Goal: Task Accomplishment & Management: Manage account settings

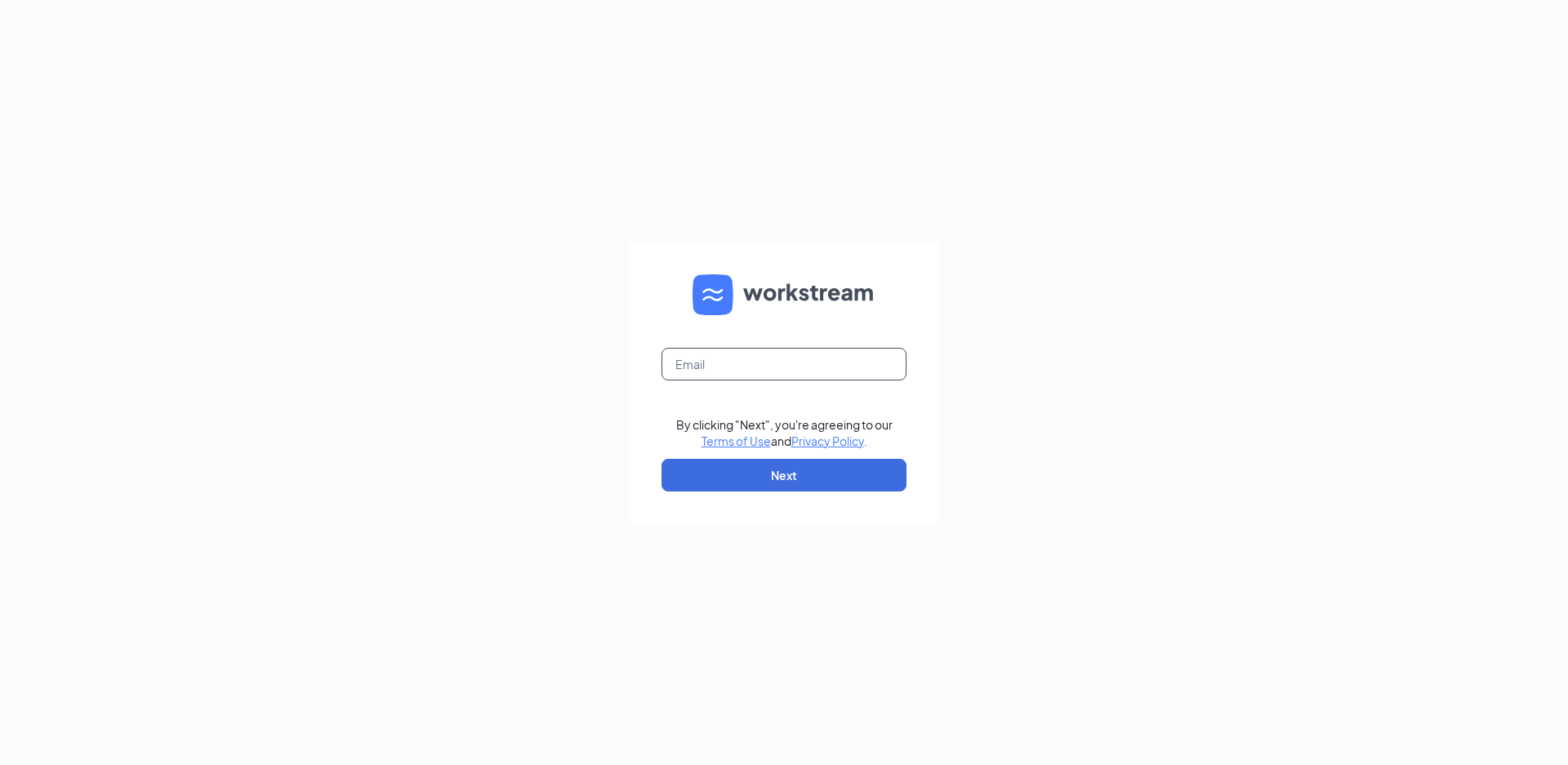
click at [772, 370] on input "text" at bounding box center [784, 364] width 245 height 33
type input "basec203@gmail.com"
click at [779, 472] on button "Next" at bounding box center [784, 476] width 245 height 33
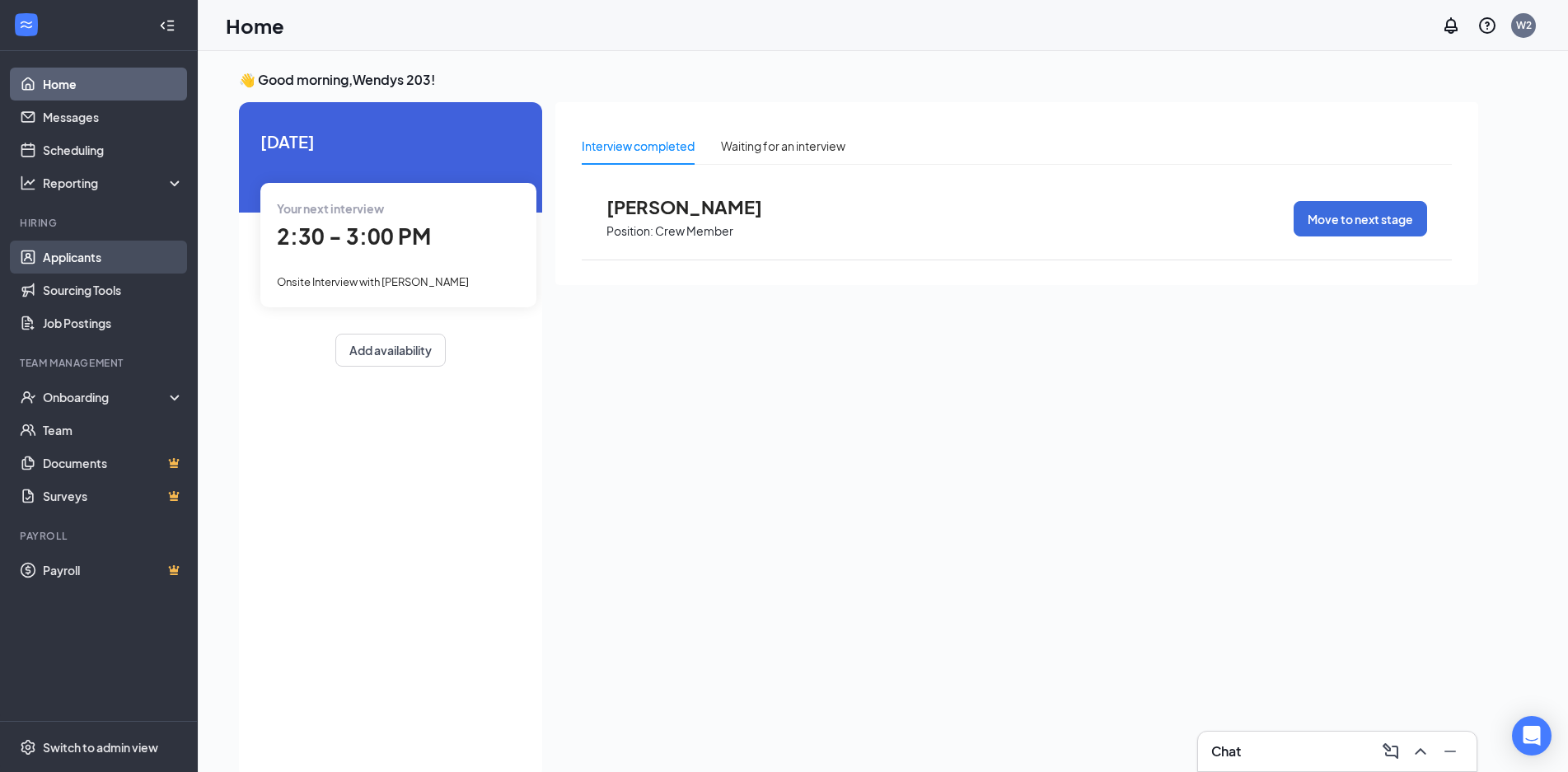
click at [117, 263] on link "Applicants" at bounding box center [113, 257] width 141 height 33
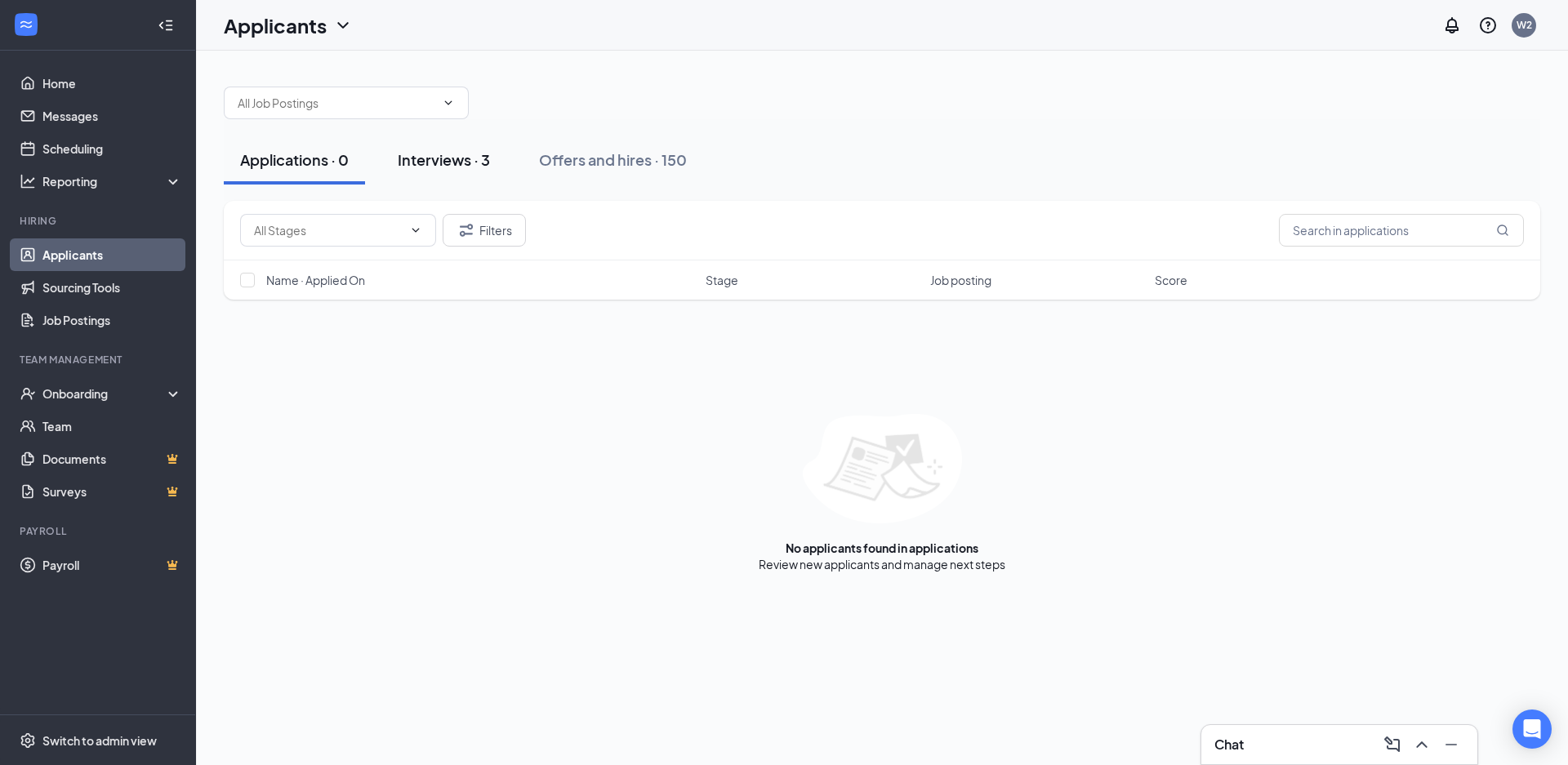
click at [460, 164] on div "Interviews · 3" at bounding box center [443, 159] width 92 height 21
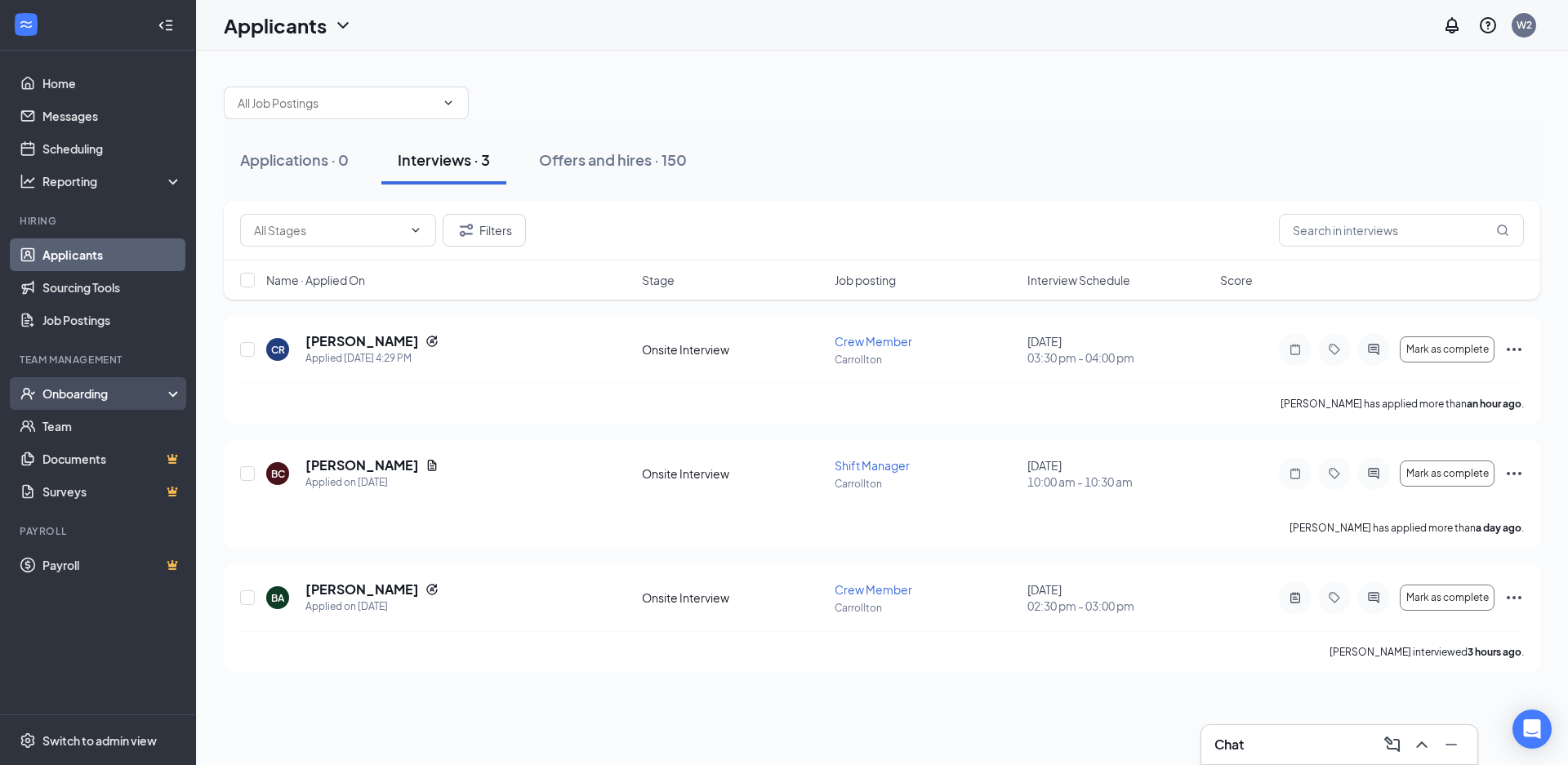
click at [123, 384] on div "Onboarding" at bounding box center [97, 394] width 196 height 33
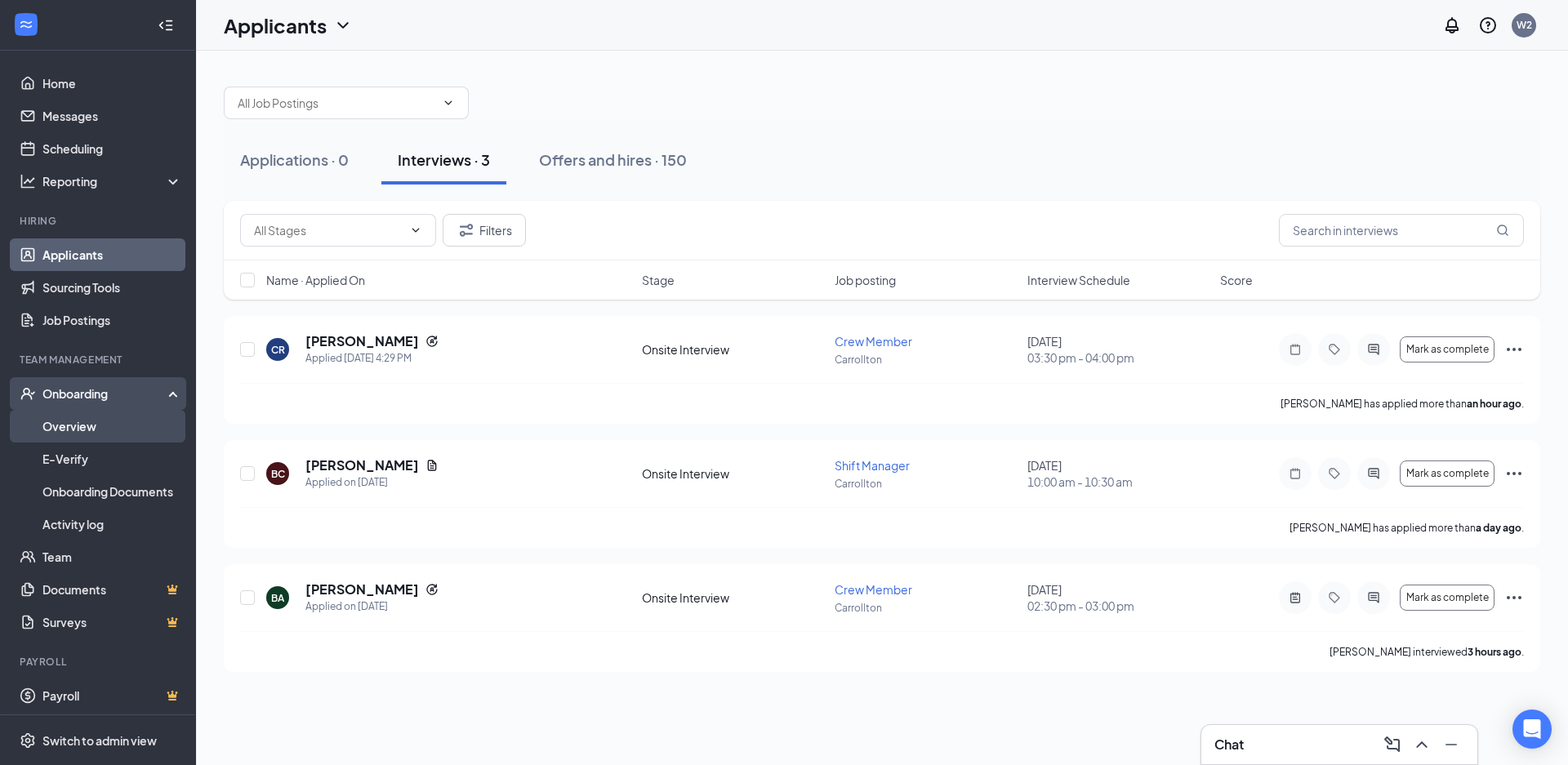
click at [103, 423] on link "Overview" at bounding box center [112, 426] width 140 height 33
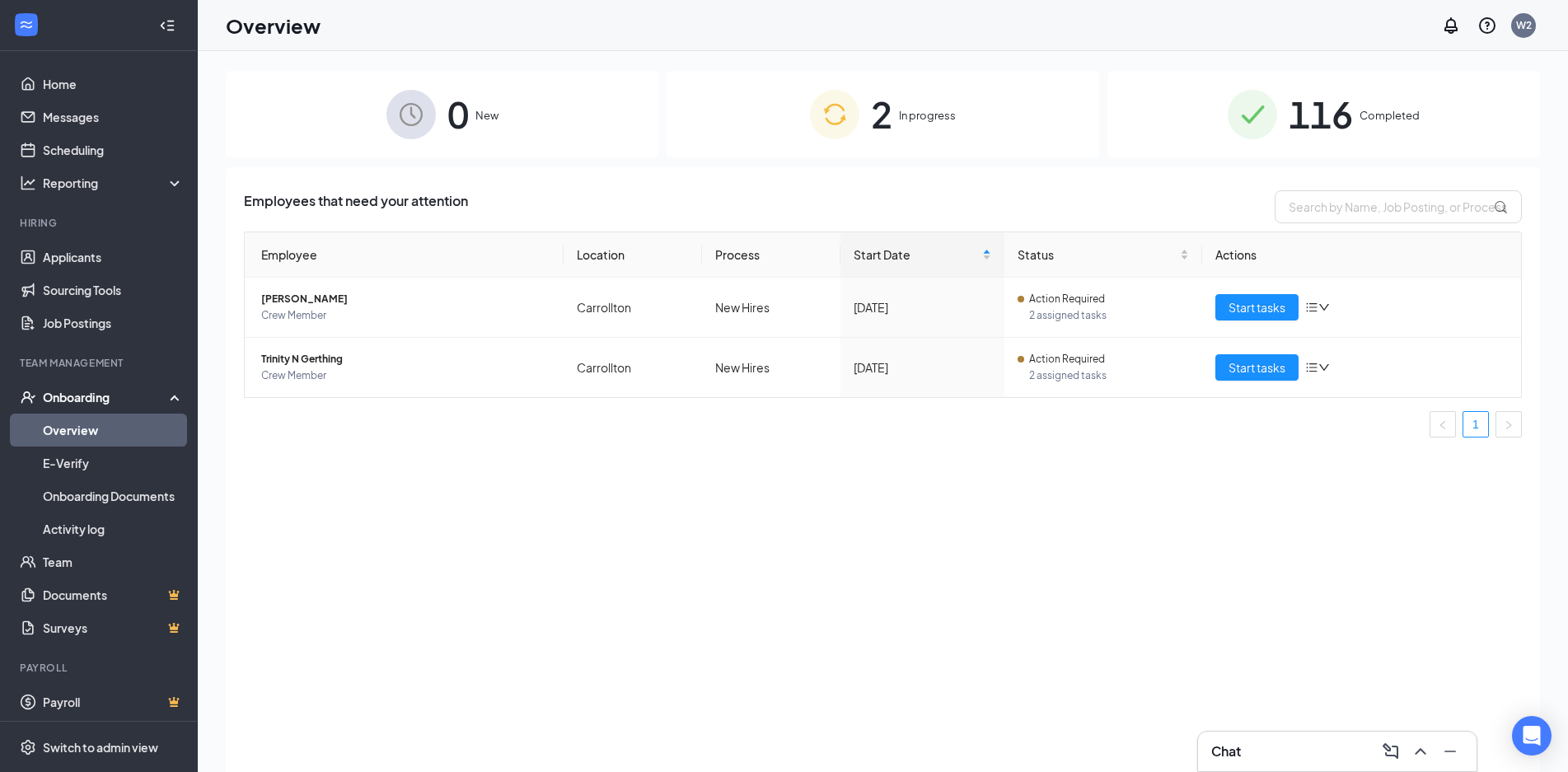
click at [1368, 127] on div "116 Completed" at bounding box center [1324, 113] width 432 height 86
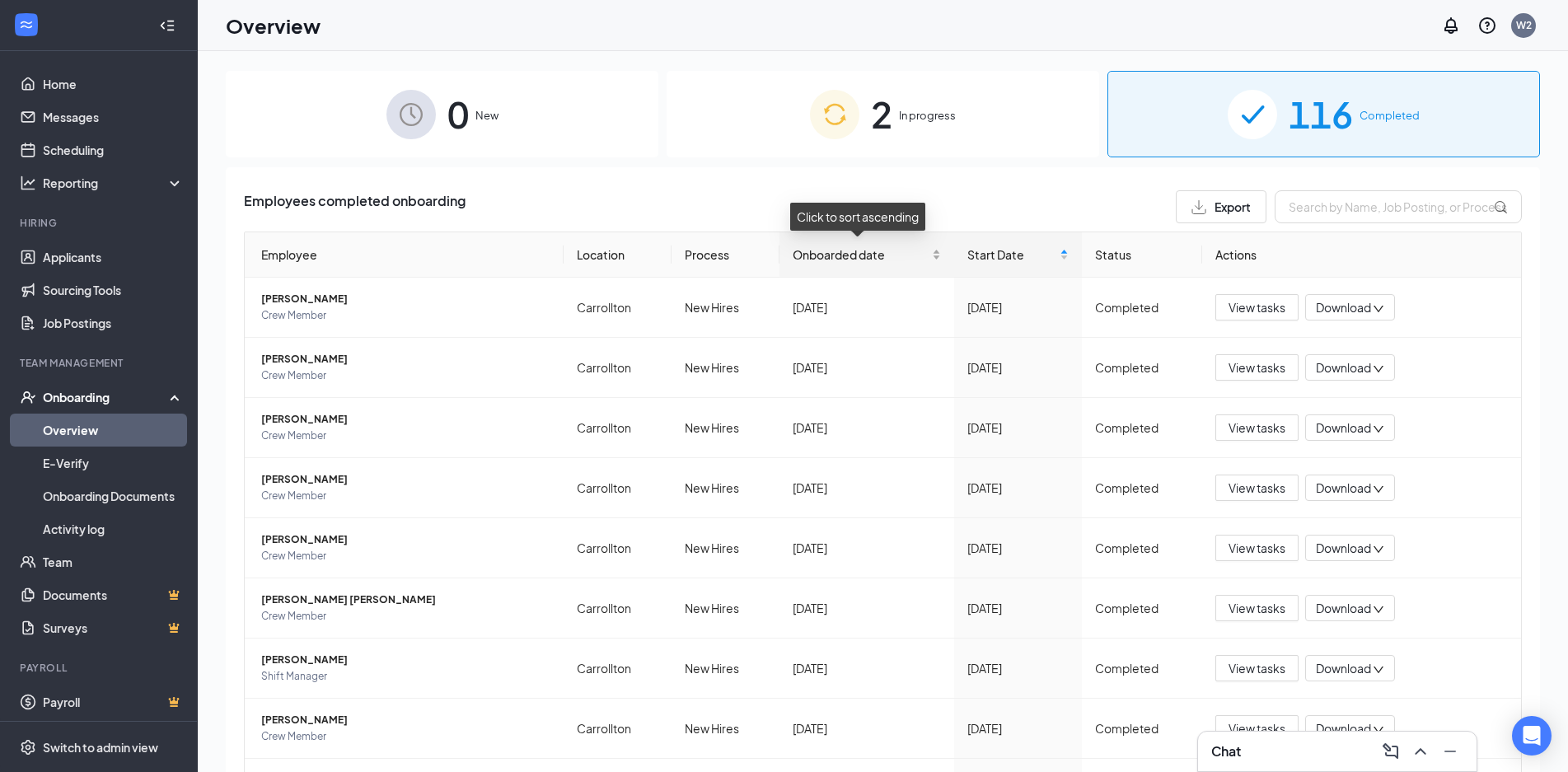
click at [929, 261] on div "Onboarded date" at bounding box center [867, 254] width 149 height 18
click at [925, 258] on div "Onboarded date" at bounding box center [867, 254] width 149 height 18
click at [1354, 208] on input "text" at bounding box center [1398, 207] width 247 height 33
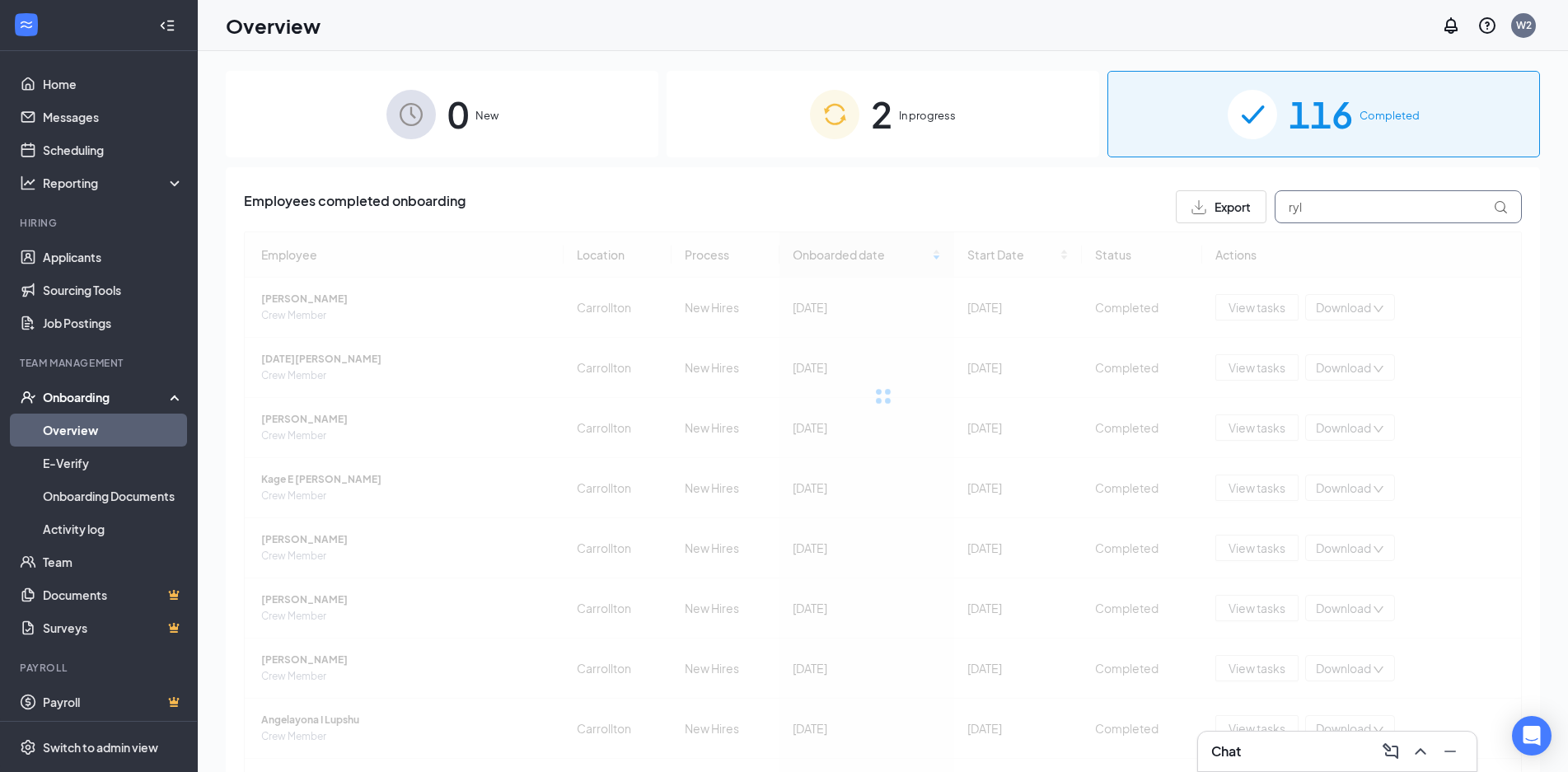
type input "ryl"
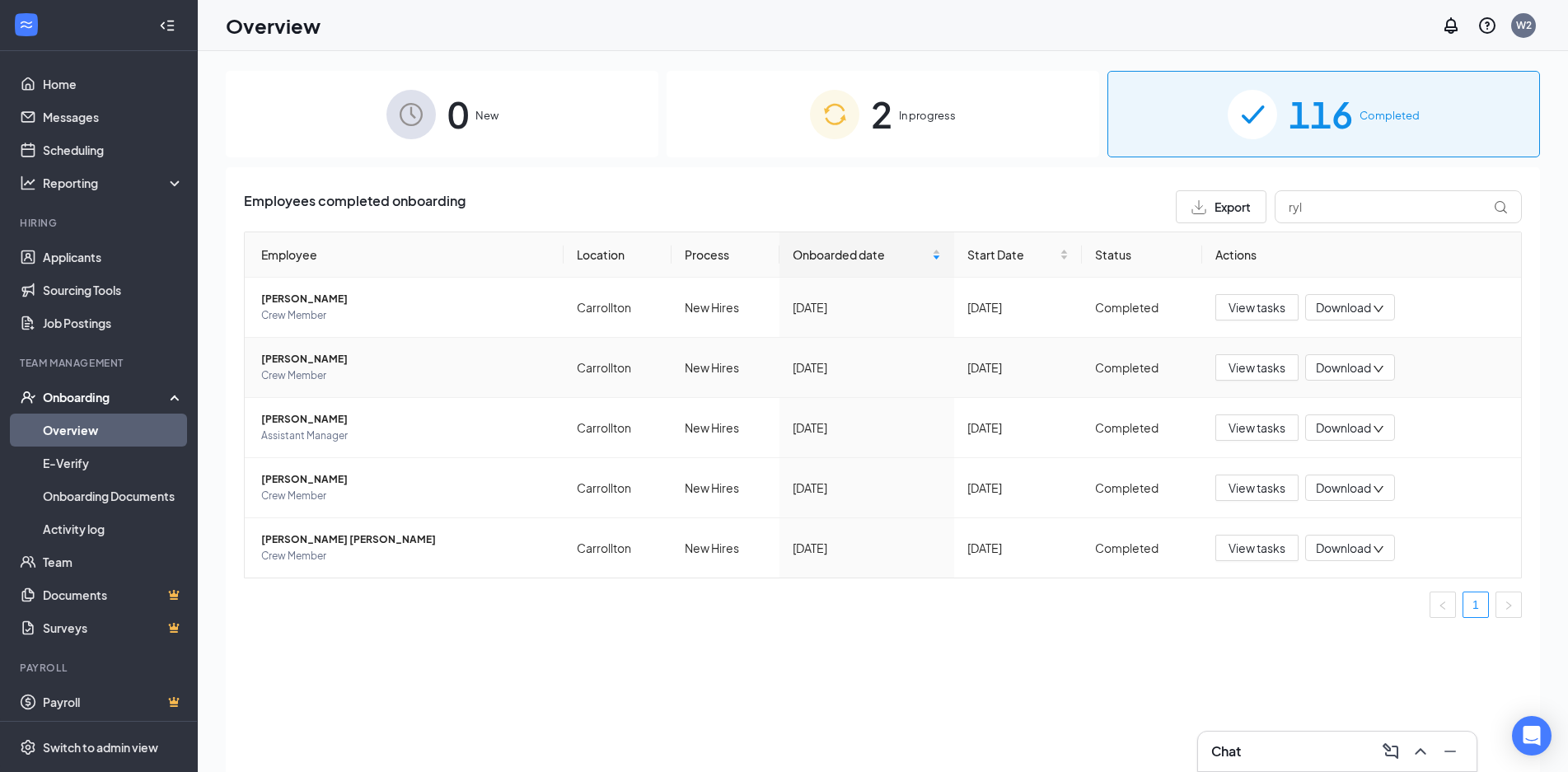
click at [302, 359] on span "[PERSON_NAME]" at bounding box center [405, 359] width 290 height 17
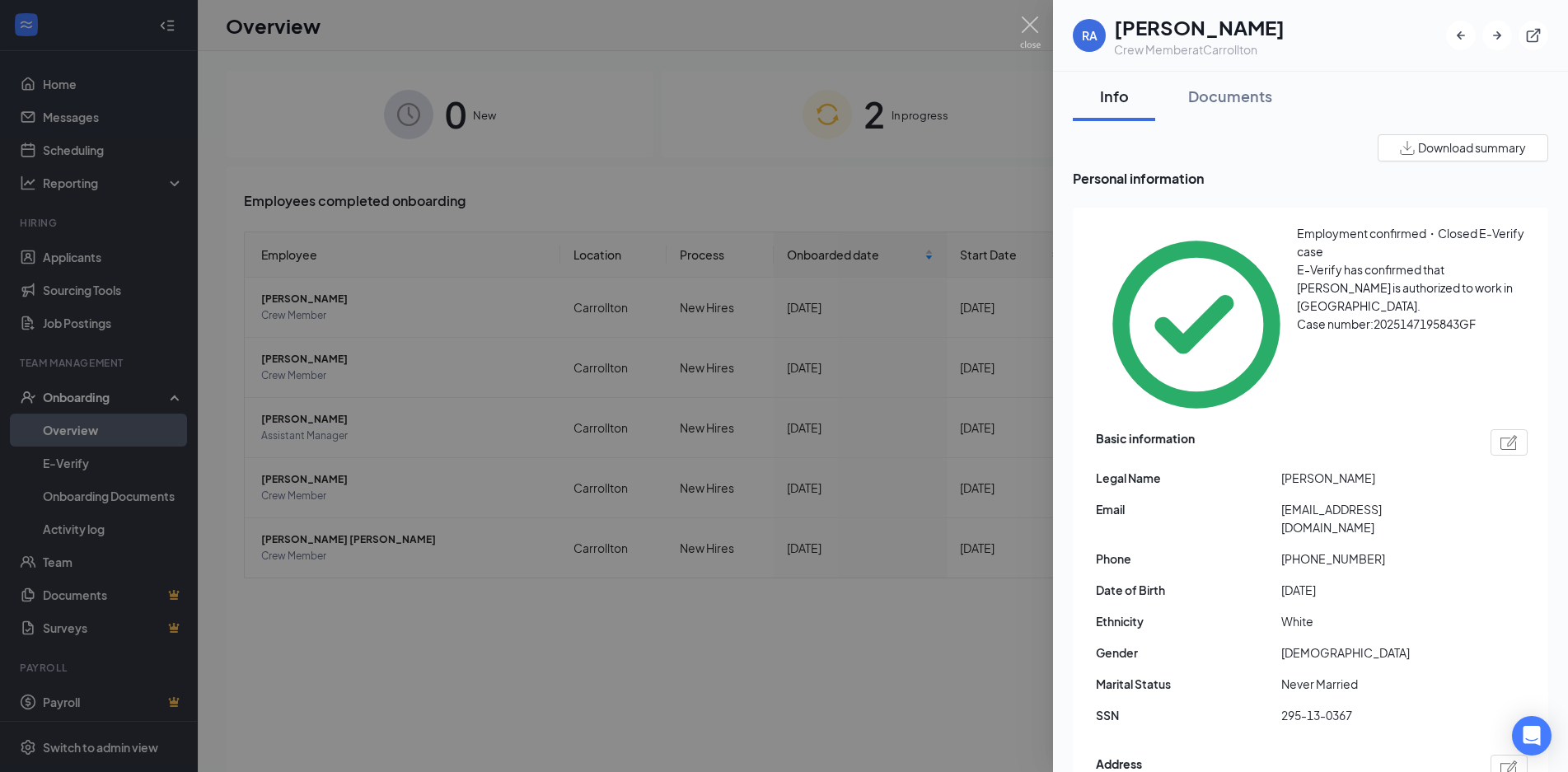
scroll to position [104, 0]
